Goal: Task Accomplishment & Management: Complete application form

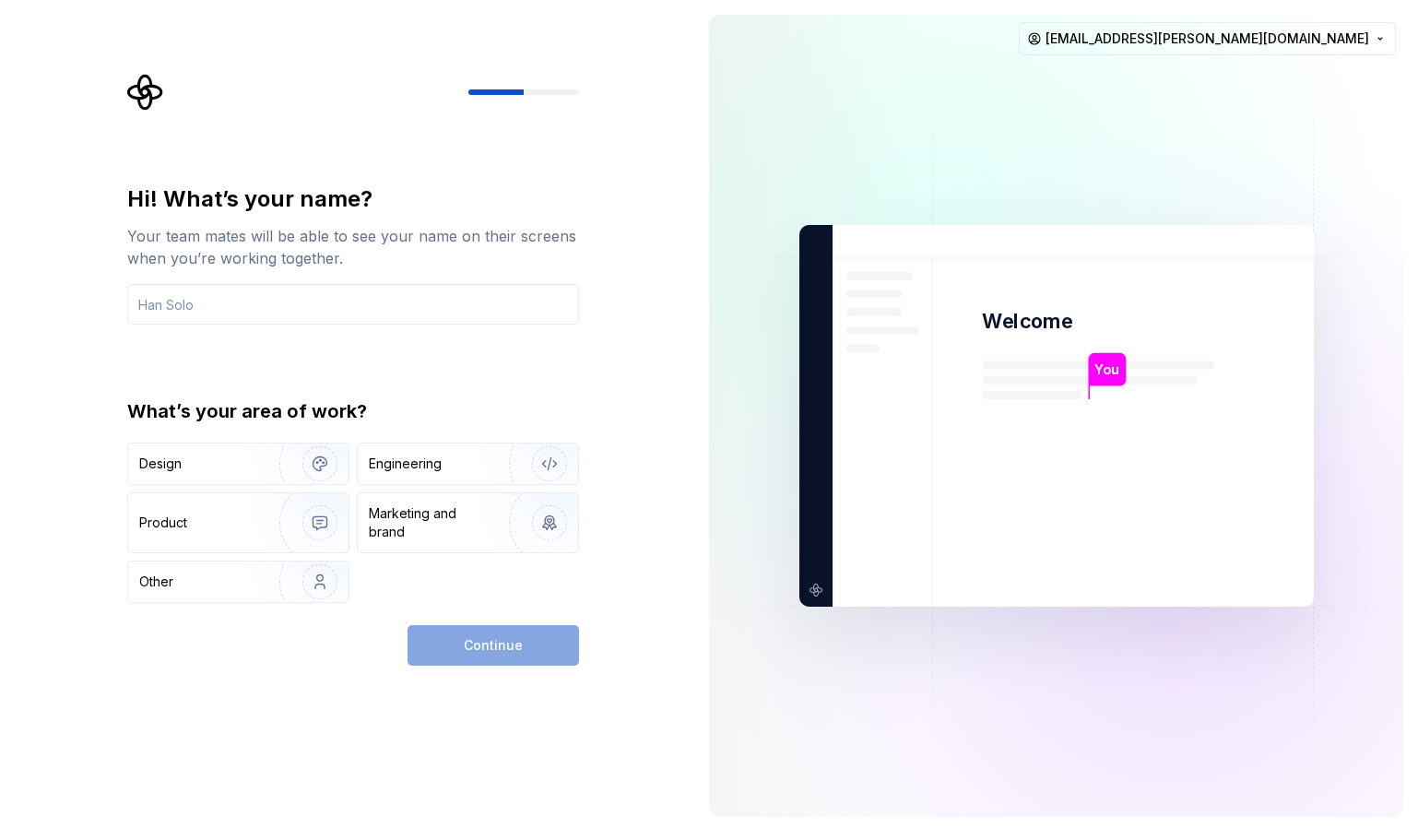
click at [621, 292] on div "Hi! What’s your name? Your team mates will be able to see your name on their sc…" at bounding box center [347, 416] width 694 height 832
click at [441, 453] on div "Engineering" at bounding box center [468, 464] width 220 height 41
click at [472, 647] on div "Continue" at bounding box center [494, 645] width 172 height 41
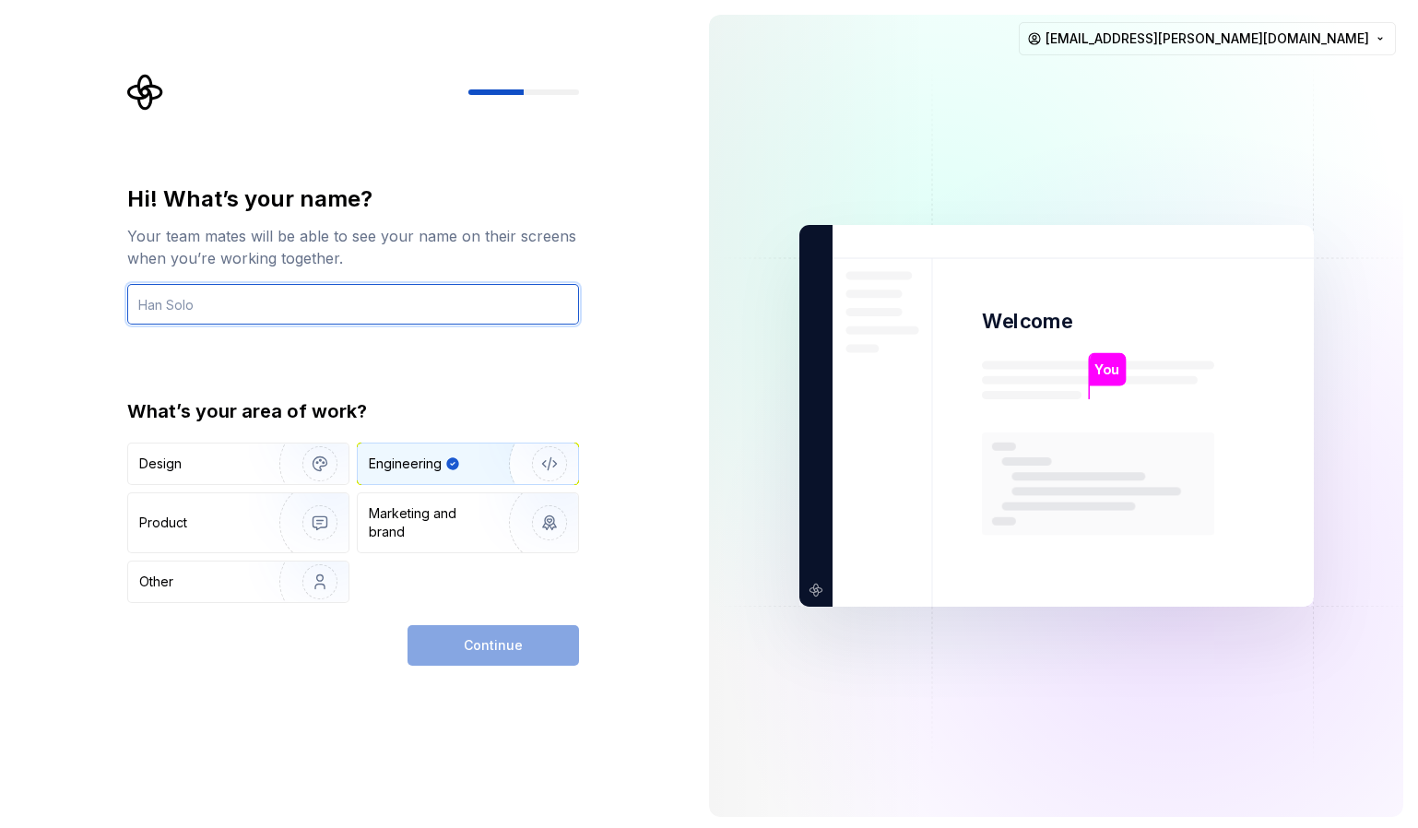
click at [319, 299] on input "text" at bounding box center [353, 304] width 452 height 41
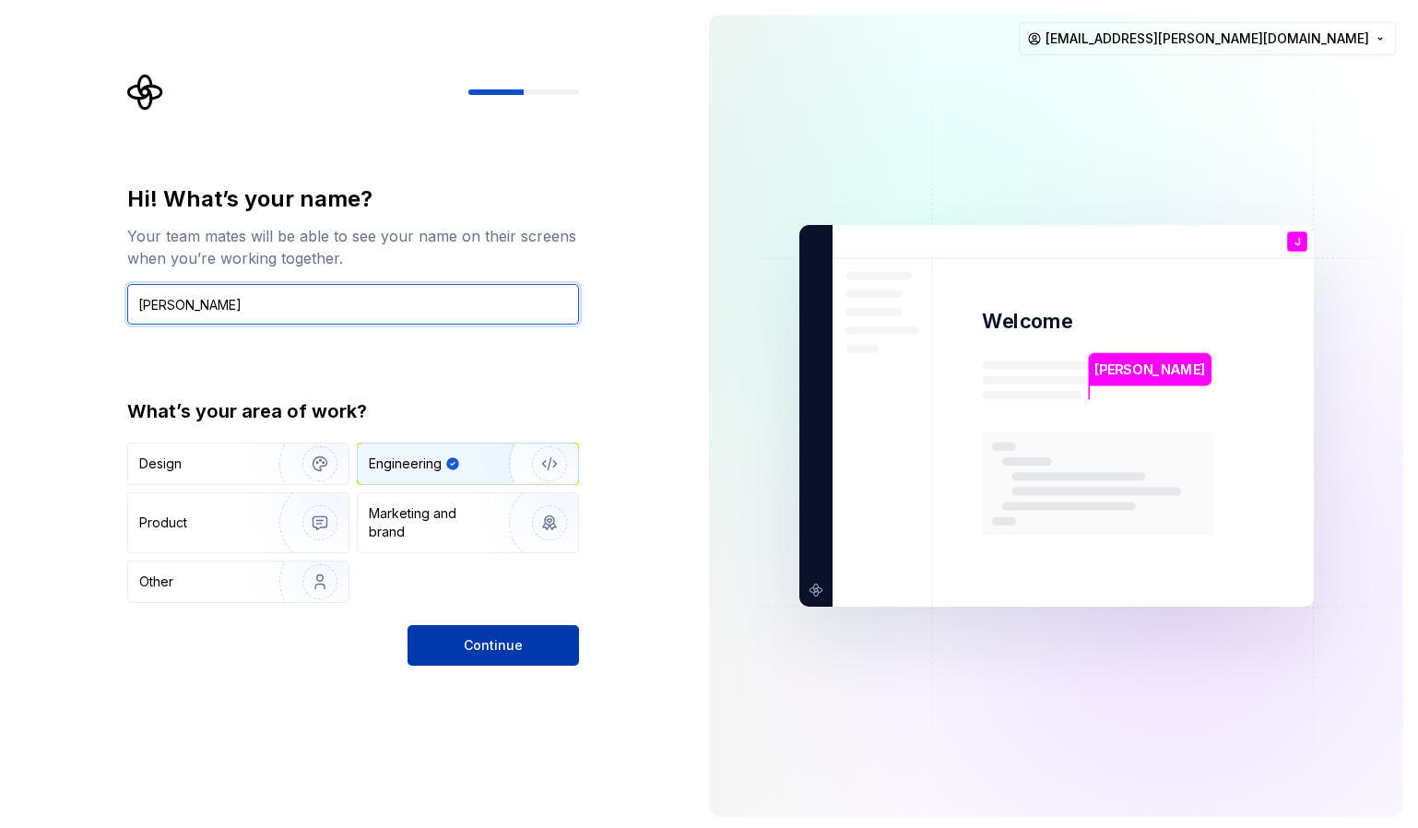
type input "[PERSON_NAME]"
click at [540, 650] on button "Continue" at bounding box center [494, 645] width 172 height 41
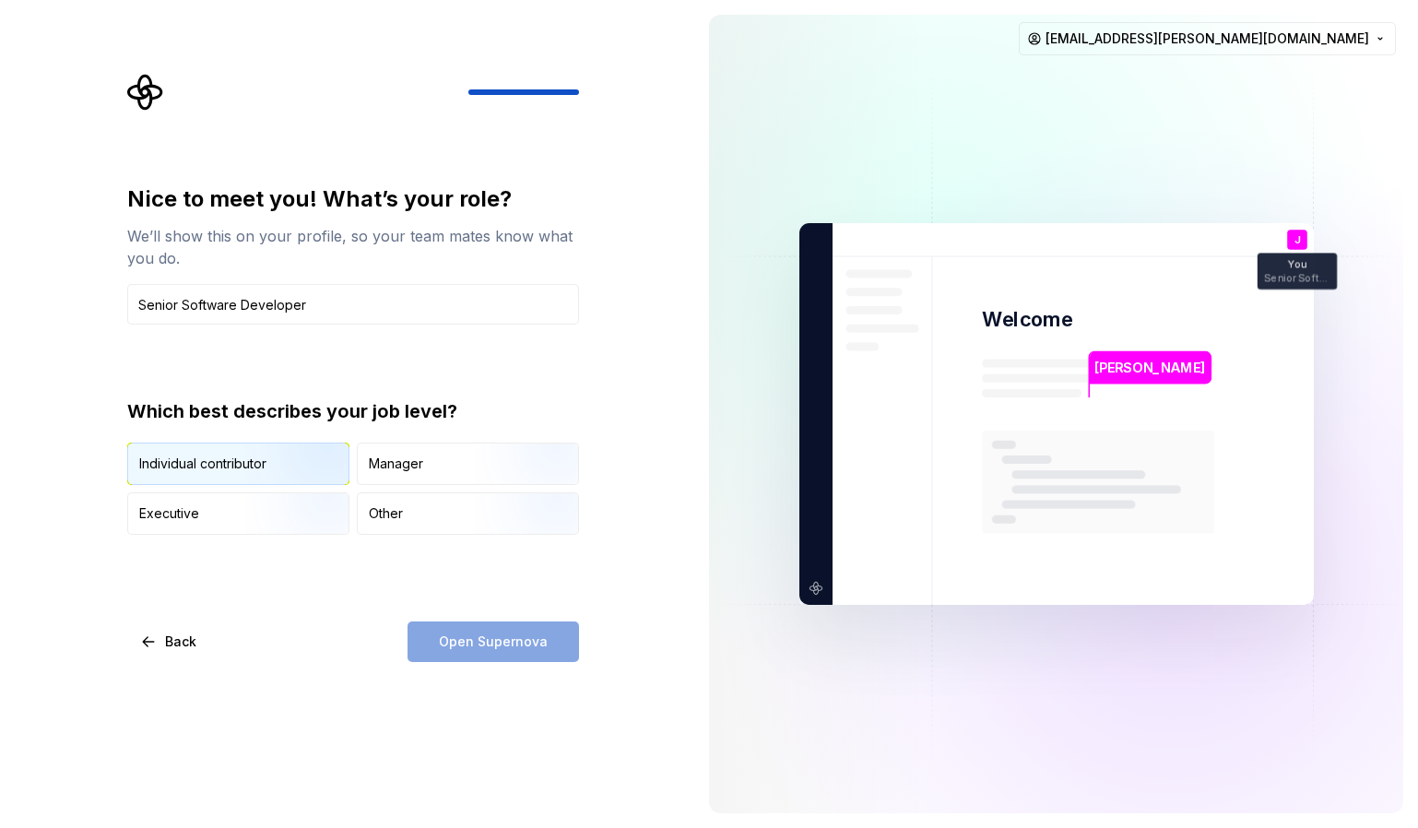
type input "Senior Software Developer"
click at [273, 477] on img "button" at bounding box center [304, 487] width 118 height 124
click at [463, 615] on div "Nice to meet you! What’s your role? We’ll show this on your profile, so your te…" at bounding box center [353, 423] width 452 height 478
click at [462, 631] on button "Open Supernova" at bounding box center [494, 642] width 172 height 41
